Goal: Task Accomplishment & Management: Use online tool/utility

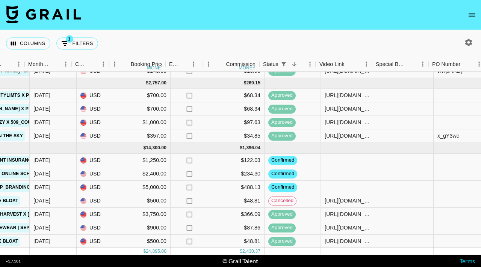
scroll to position [56, 394]
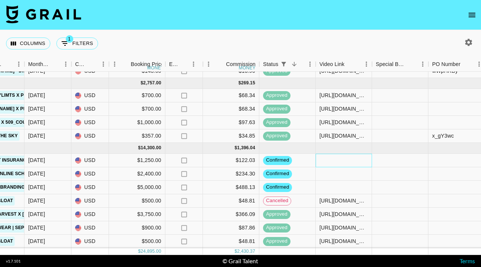
click at [327, 163] on div at bounding box center [343, 161] width 56 height 14
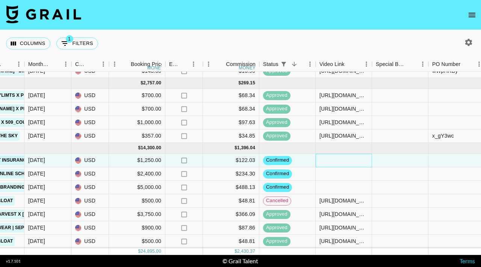
click at [327, 163] on div at bounding box center [343, 161] width 56 height 14
click at [333, 163] on div "[URL][DOMAIN_NAME]" at bounding box center [343, 160] width 55 height 7
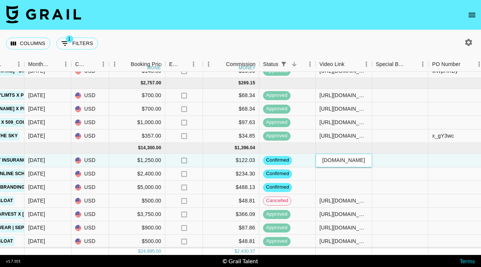
type input "[URL][DOMAIN_NAME]"
click at [333, 163] on div "[URL][DOMAIN_NAME]" at bounding box center [343, 160] width 55 height 7
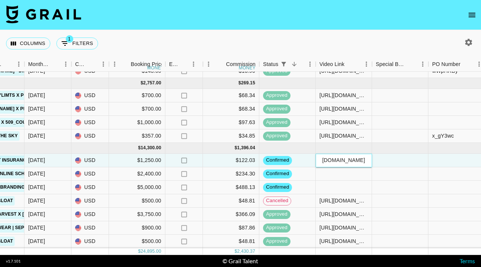
scroll to position [0, 0]
drag, startPoint x: 369, startPoint y: 161, endPoint x: 291, endPoint y: 163, distance: 78.1
click at [291, 163] on div "recLhLZ1DXQSmR6D3 kaitlyn.[PERSON_NAME] [PERSON_NAME][EMAIL_ADDRESS][DOMAIN_NAM…" at bounding box center [229, 161] width 1247 height 14
click at [325, 163] on div at bounding box center [343, 160] width 55 height 7
click at [324, 163] on input "text" at bounding box center [343, 160] width 55 height 6
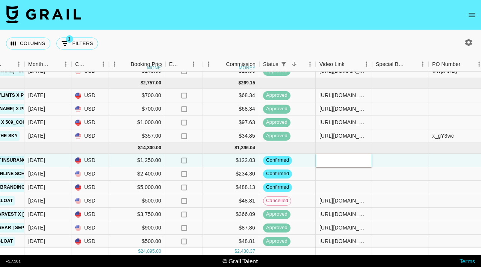
paste input "[URL][DOMAIN_NAME]"
type input "[URL][DOMAIN_NAME]"
click at [379, 158] on div at bounding box center [400, 161] width 56 height 14
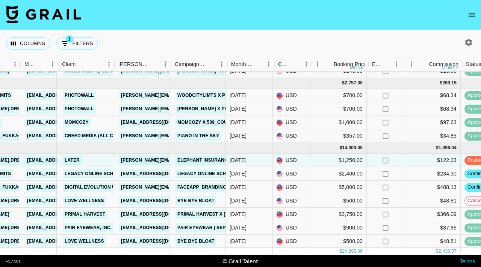
scroll to position [56, 191]
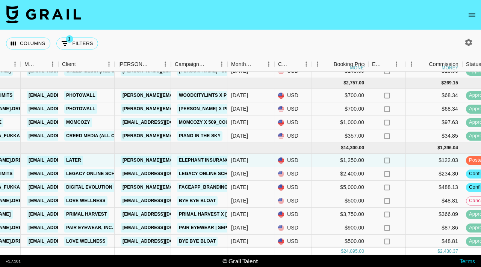
click at [209, 160] on link "Elephant Insurance: More Cars Mean More Savings!" at bounding box center [247, 160] width 141 height 9
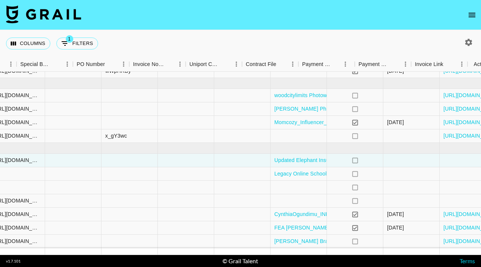
scroll to position [56, 766]
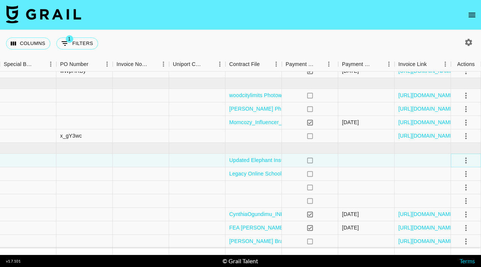
click at [466, 161] on icon "select merge strategy" at bounding box center [466, 161] width 2 height 6
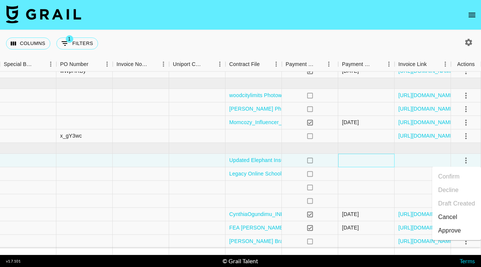
click at [374, 156] on div at bounding box center [366, 161] width 56 height 14
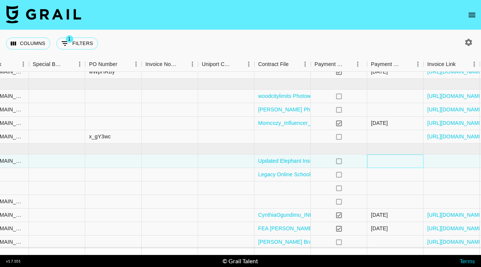
scroll to position [55, 766]
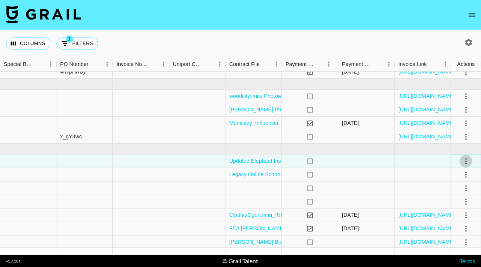
click at [464, 160] on icon "select merge strategy" at bounding box center [465, 161] width 9 height 9
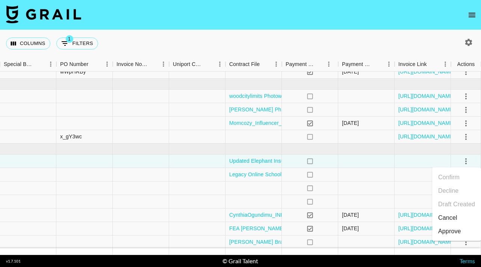
click at [448, 231] on div "Approve" at bounding box center [449, 231] width 23 height 9
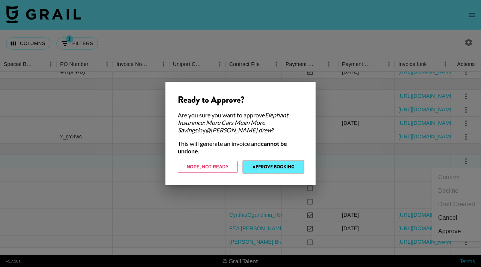
click at [271, 166] on button "Approve Booking" at bounding box center [273, 167] width 60 height 12
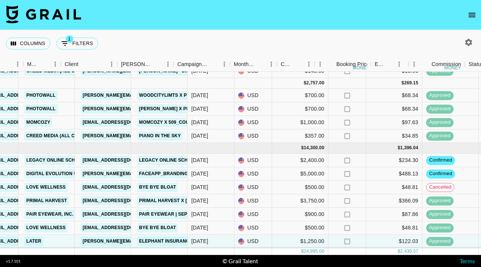
scroll to position [56, 189]
